Goal: Check status: Check status

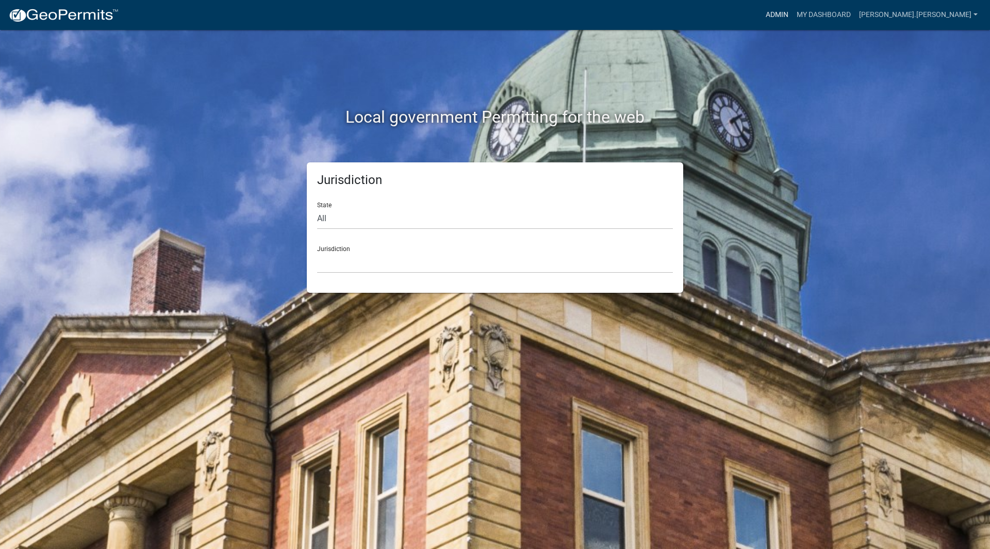
click at [792, 13] on link "Admin" at bounding box center [776, 15] width 31 height 20
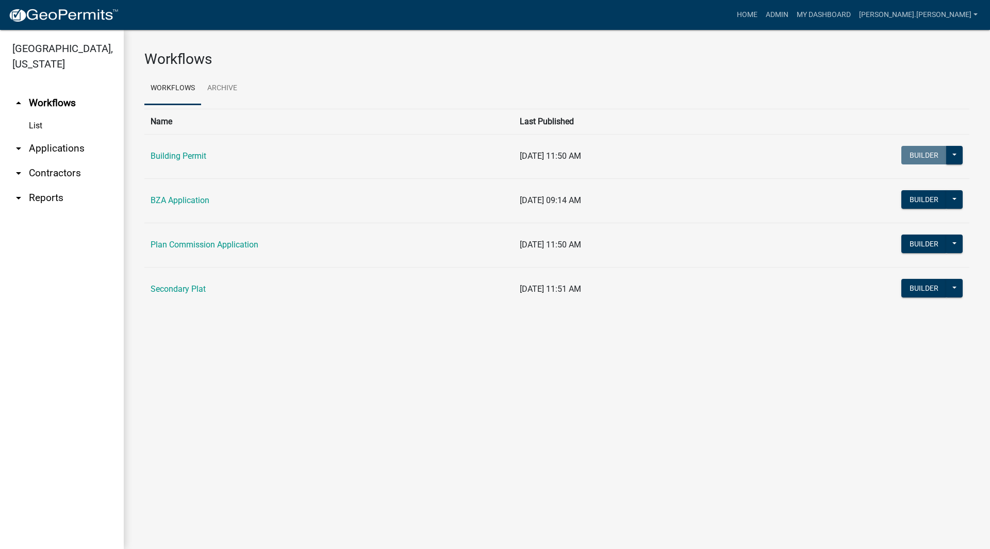
click at [52, 136] on link "arrow_drop_down Applications" at bounding box center [62, 148] width 124 height 25
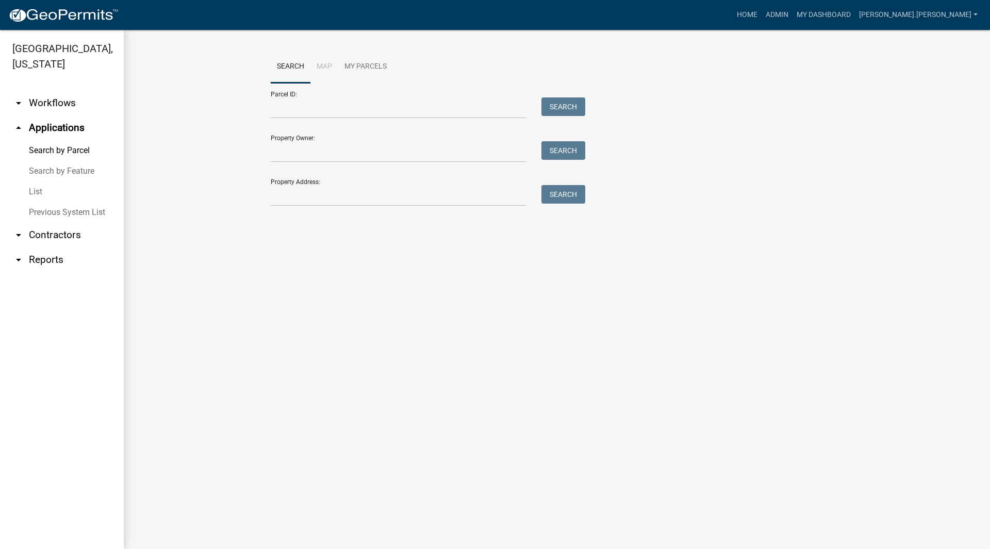
click at [42, 181] on link "List" at bounding box center [62, 191] width 124 height 21
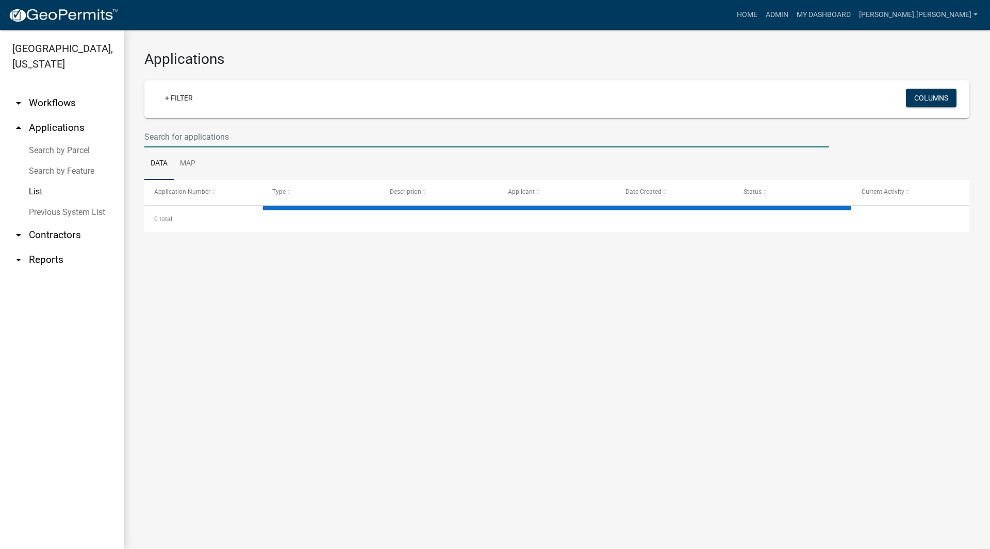
click at [326, 139] on input "text" at bounding box center [486, 136] width 685 height 21
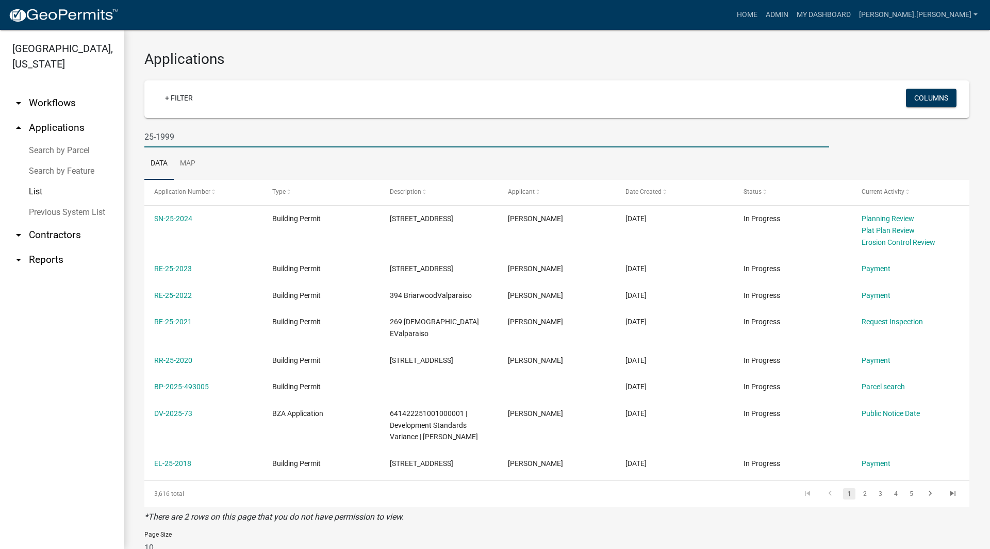
type input "25-1999"
